Goal: Check status: Check status

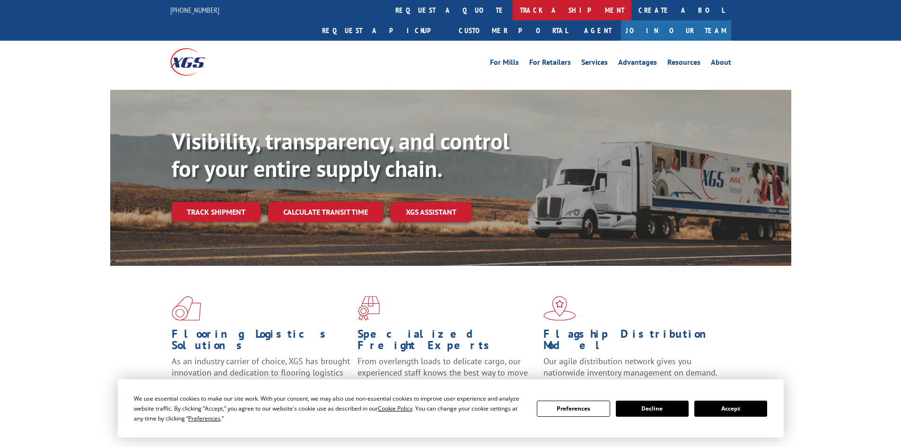
click at [513, 7] on link "track a shipment" at bounding box center [572, 10] width 119 height 20
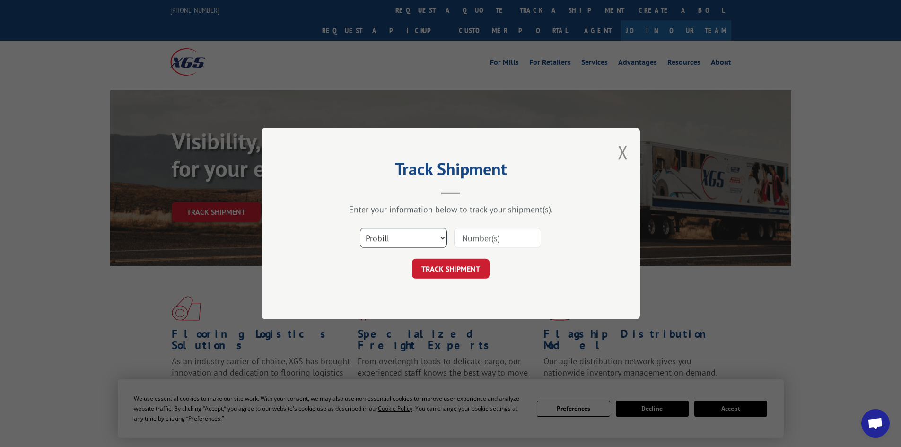
click at [376, 237] on select "Select category... Probill BOL PO" at bounding box center [403, 238] width 87 height 20
select select "bol"
click at [360, 228] on select "Select category... Probill BOL PO" at bounding box center [403, 238] width 87 height 20
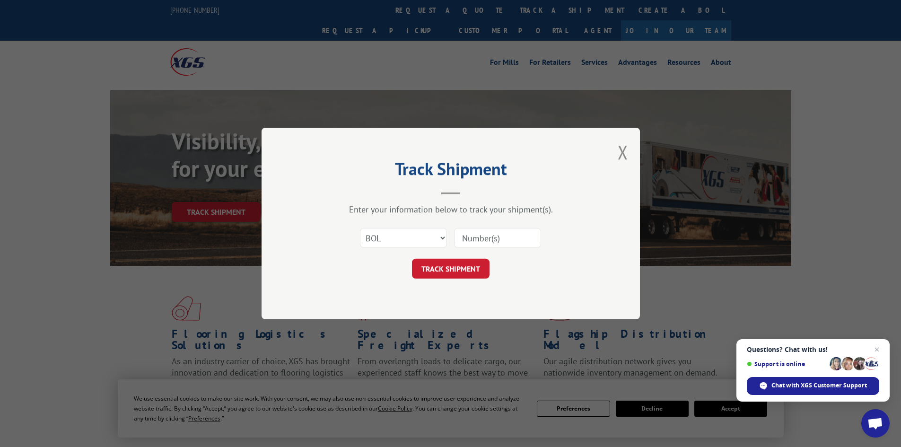
click at [466, 243] on input at bounding box center [497, 238] width 87 height 20
paste input "7059336"
type input "7059336"
click at [451, 272] on button "TRACK SHIPMENT" at bounding box center [451, 269] width 78 height 20
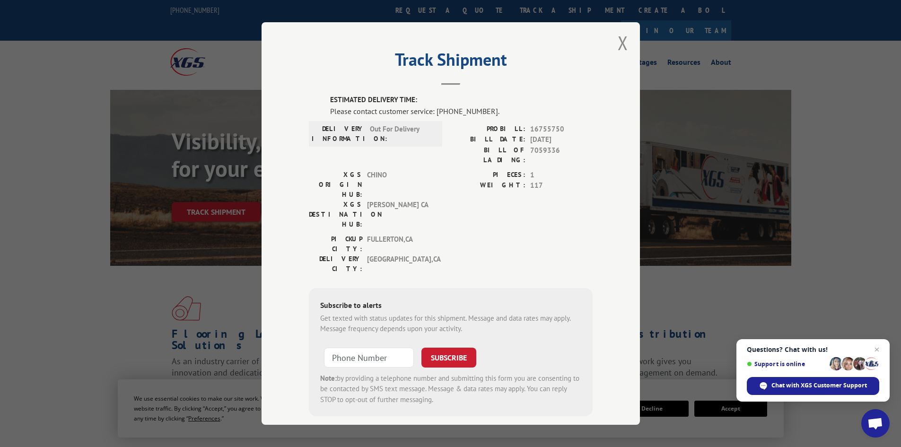
scroll to position [5, 0]
click at [618, 40] on button "Close modal" at bounding box center [623, 41] width 10 height 25
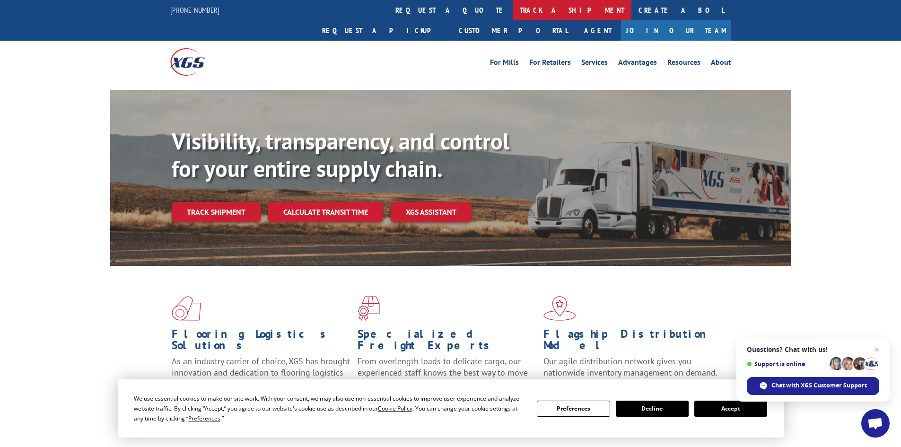
click at [513, 12] on link "track a shipment" at bounding box center [572, 10] width 119 height 20
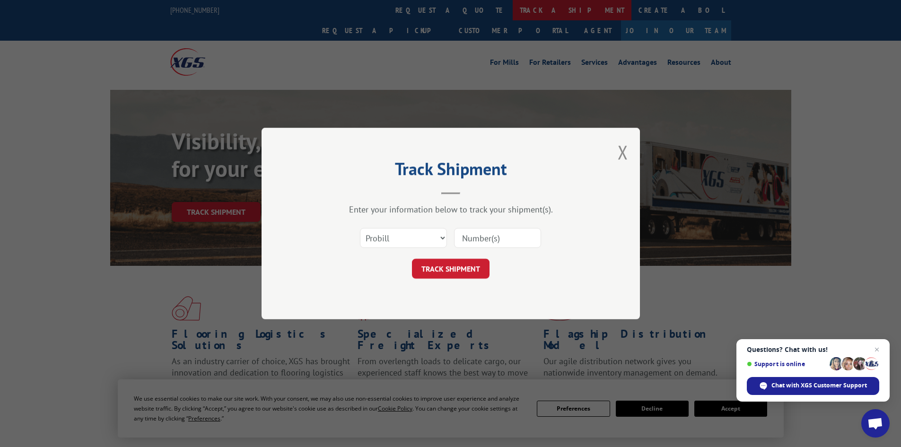
scroll to position [0, 0]
click at [442, 235] on select "Select category... Probill BOL PO" at bounding box center [403, 238] width 87 height 20
select select "bol"
click at [360, 228] on select "Select category... Probill BOL PO" at bounding box center [403, 238] width 87 height 20
click at [487, 236] on input at bounding box center [497, 238] width 87 height 20
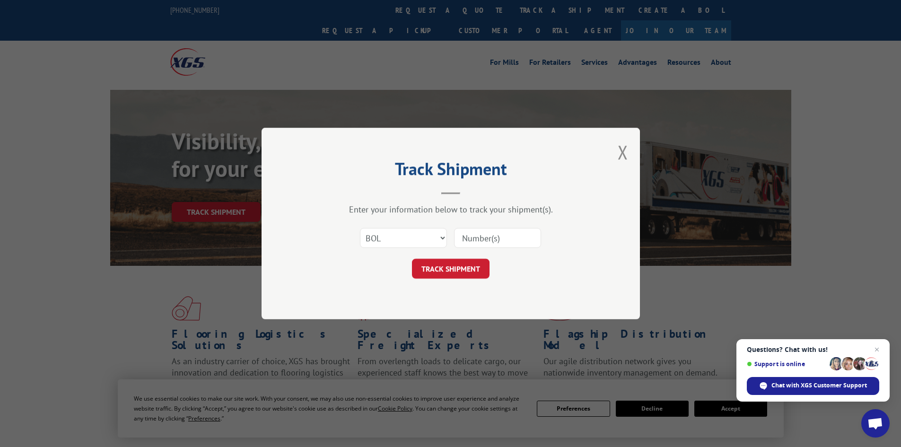
paste input "5560197"
type input "5560197"
click at [458, 271] on button "TRACK SHIPMENT" at bounding box center [451, 269] width 78 height 20
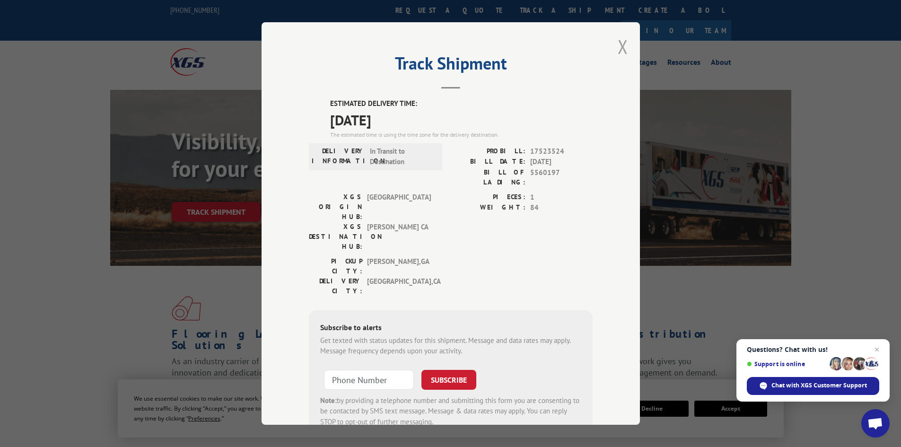
click at [618, 47] on button "Close modal" at bounding box center [623, 46] width 10 height 25
